Goal: Task Accomplishment & Management: Manage account settings

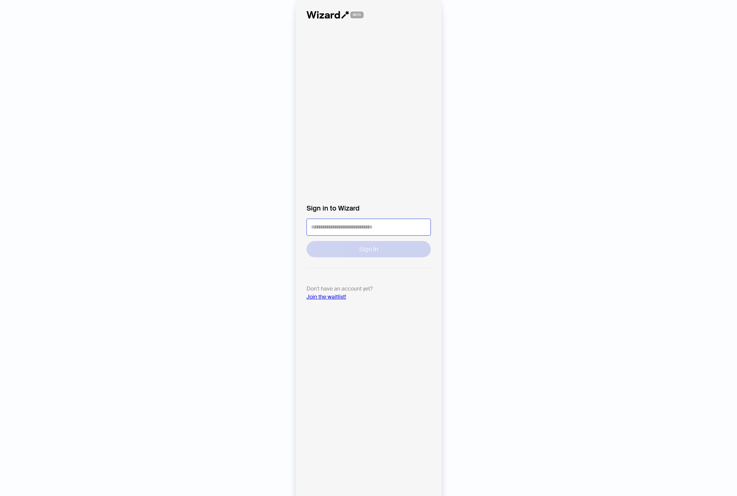
click at [340, 230] on input "tel" at bounding box center [368, 227] width 124 height 17
type input "**********"
click at [357, 250] on button "Sign In" at bounding box center [368, 249] width 124 height 16
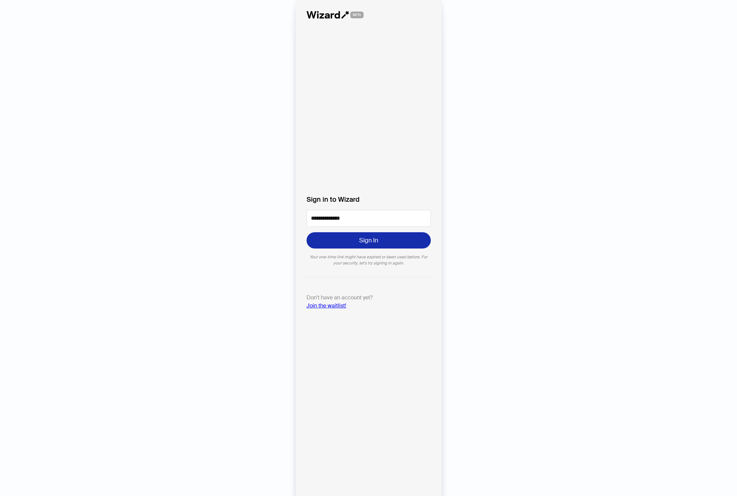
click at [352, 238] on button "Sign In" at bounding box center [368, 240] width 124 height 16
